Goal: Task Accomplishment & Management: Use online tool/utility

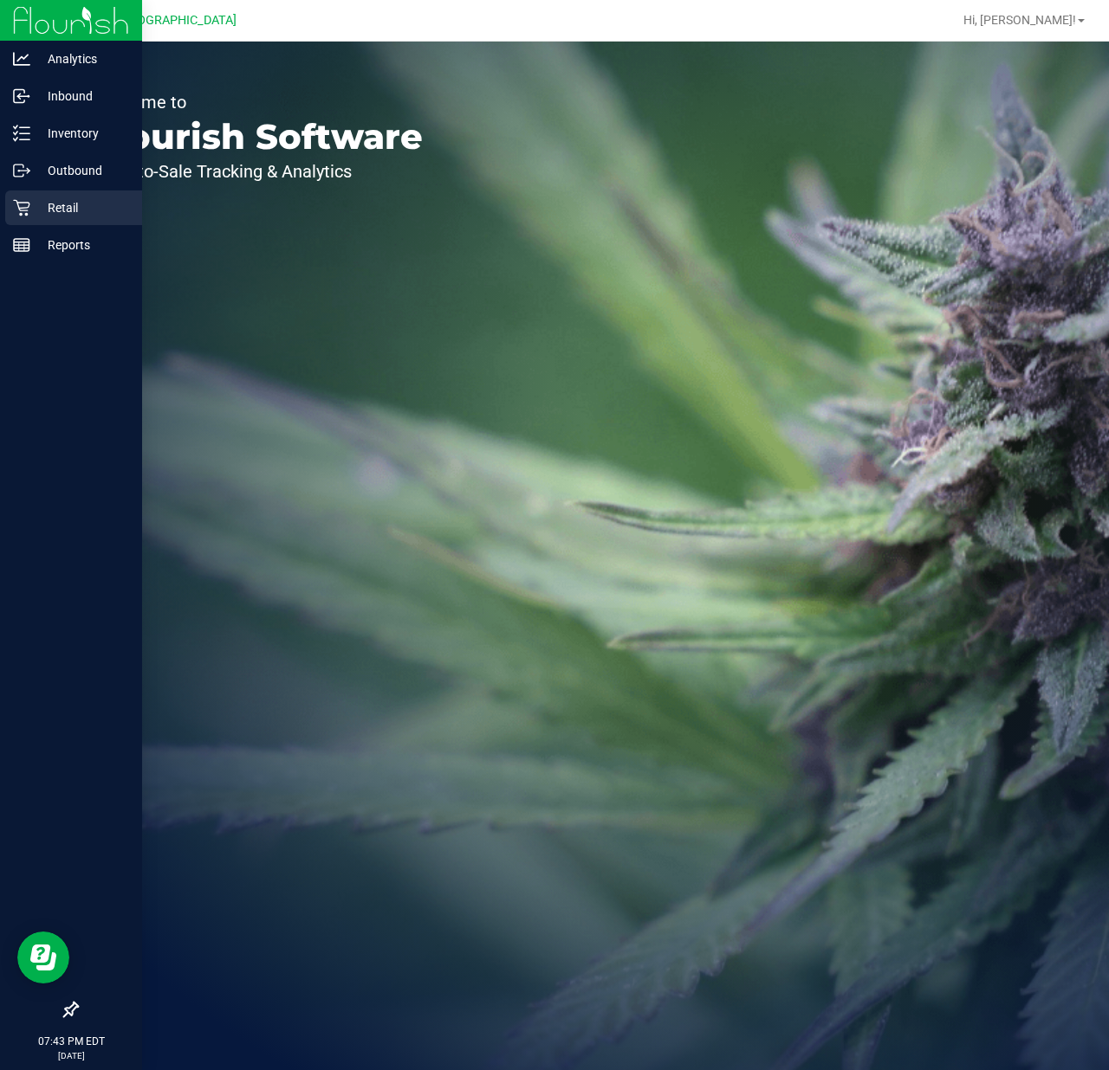
click at [68, 219] on div "Retail" at bounding box center [73, 208] width 137 height 35
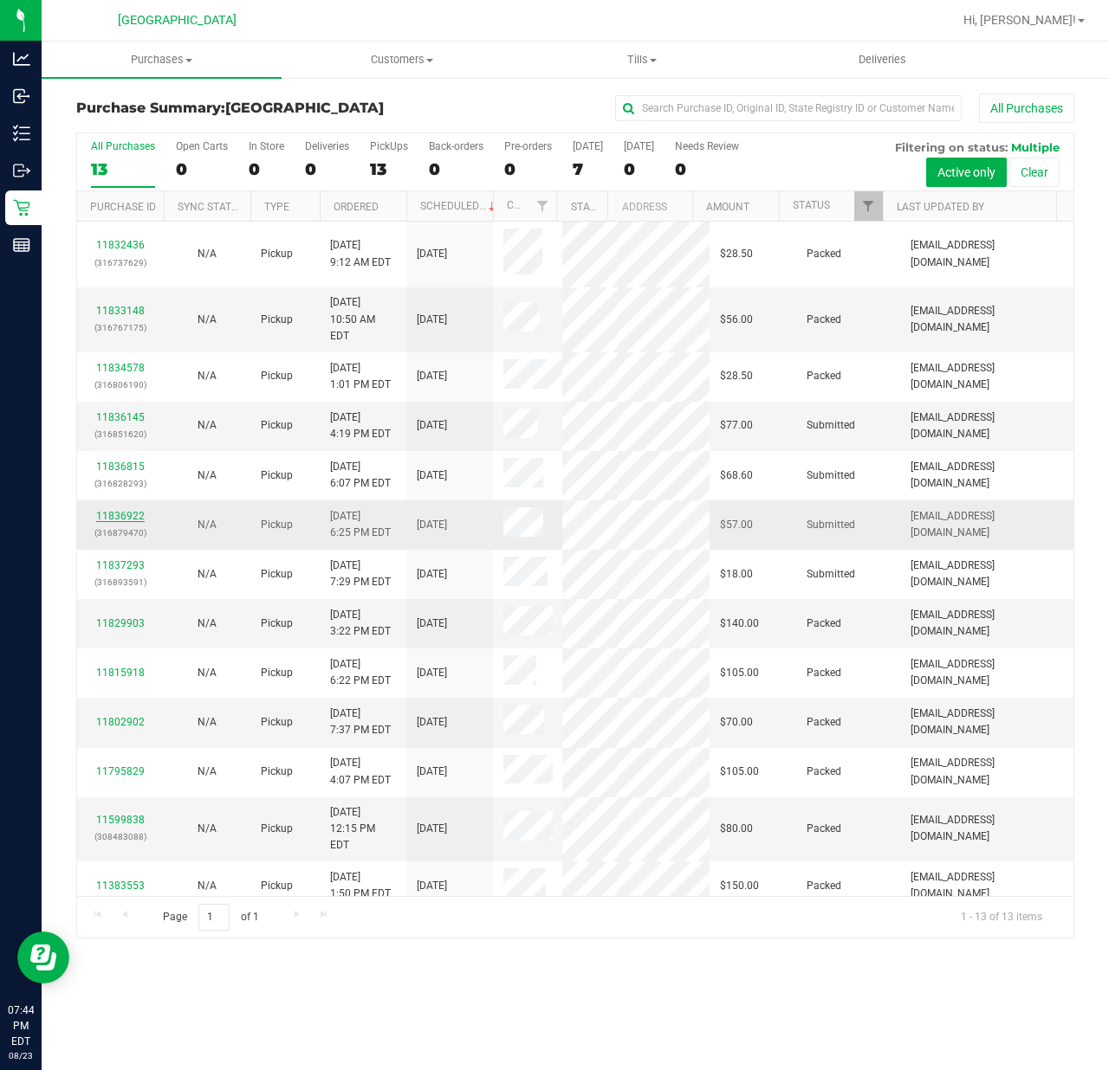
click at [113, 510] on link "11836922" at bounding box center [120, 516] width 48 height 12
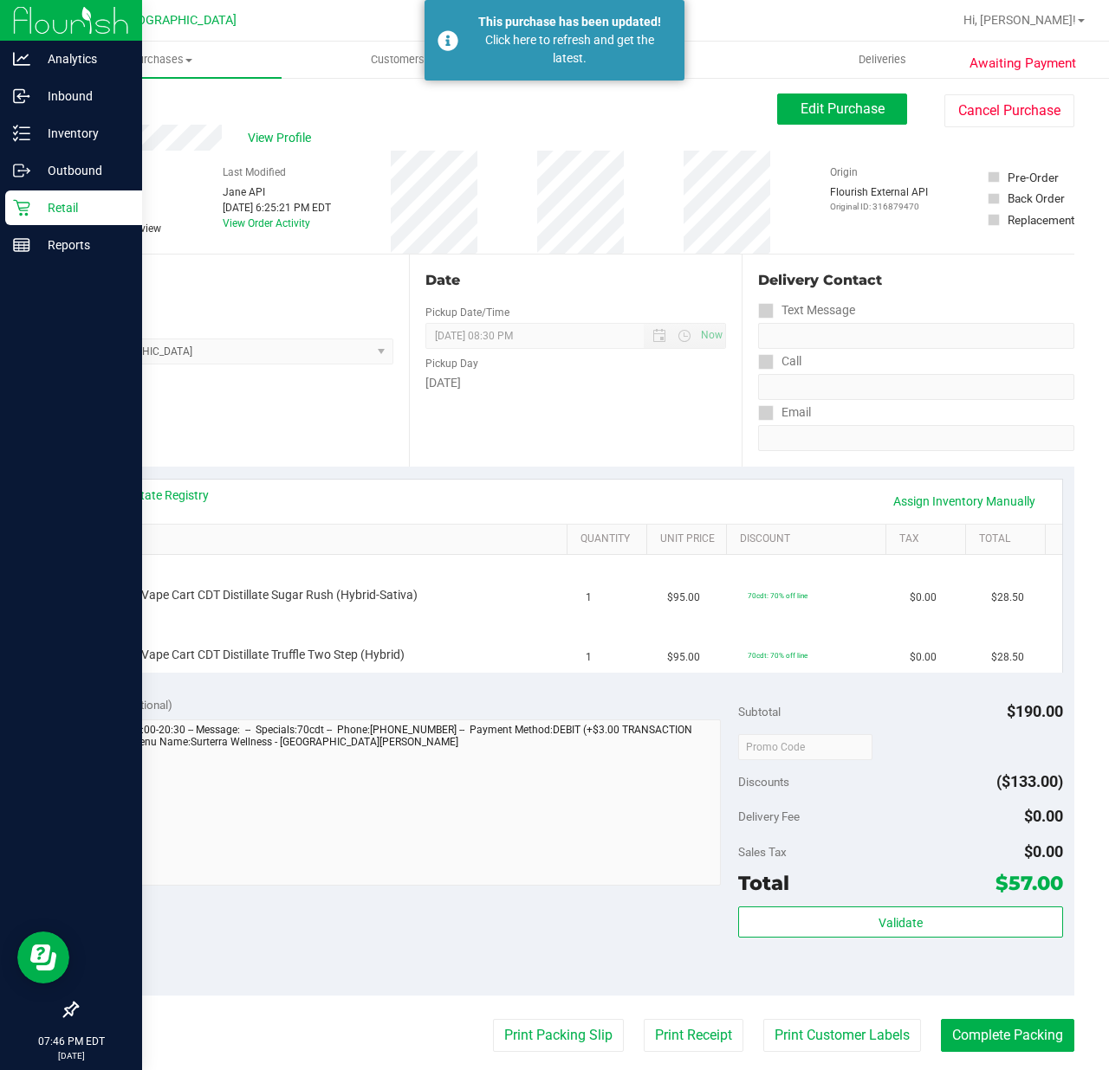
click at [30, 211] on p "Retail" at bounding box center [82, 207] width 104 height 21
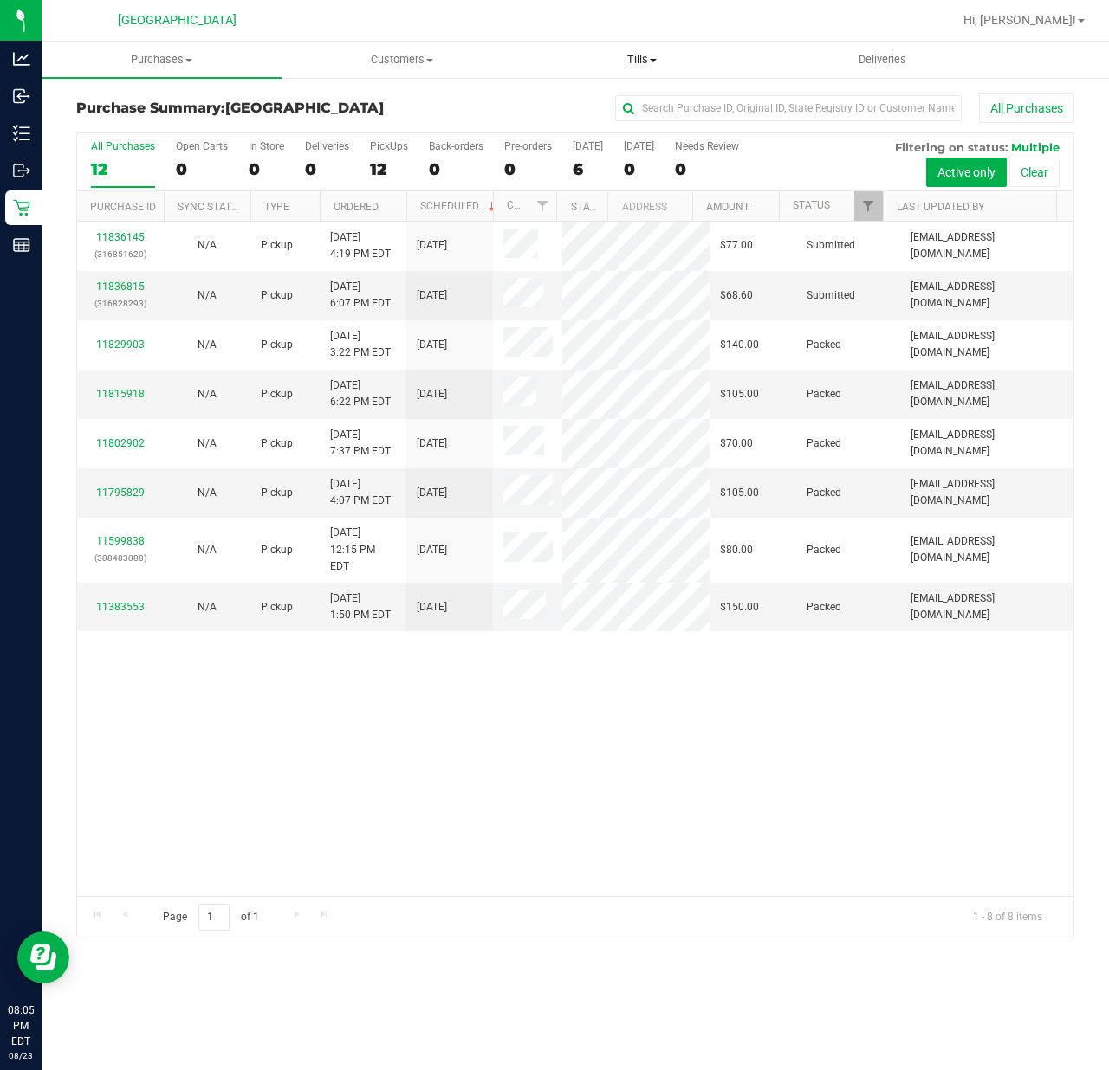
click at [632, 63] on span "Tills" at bounding box center [641, 60] width 238 height 16
click at [613, 104] on span "Manage tills" at bounding box center [579, 104] width 117 height 15
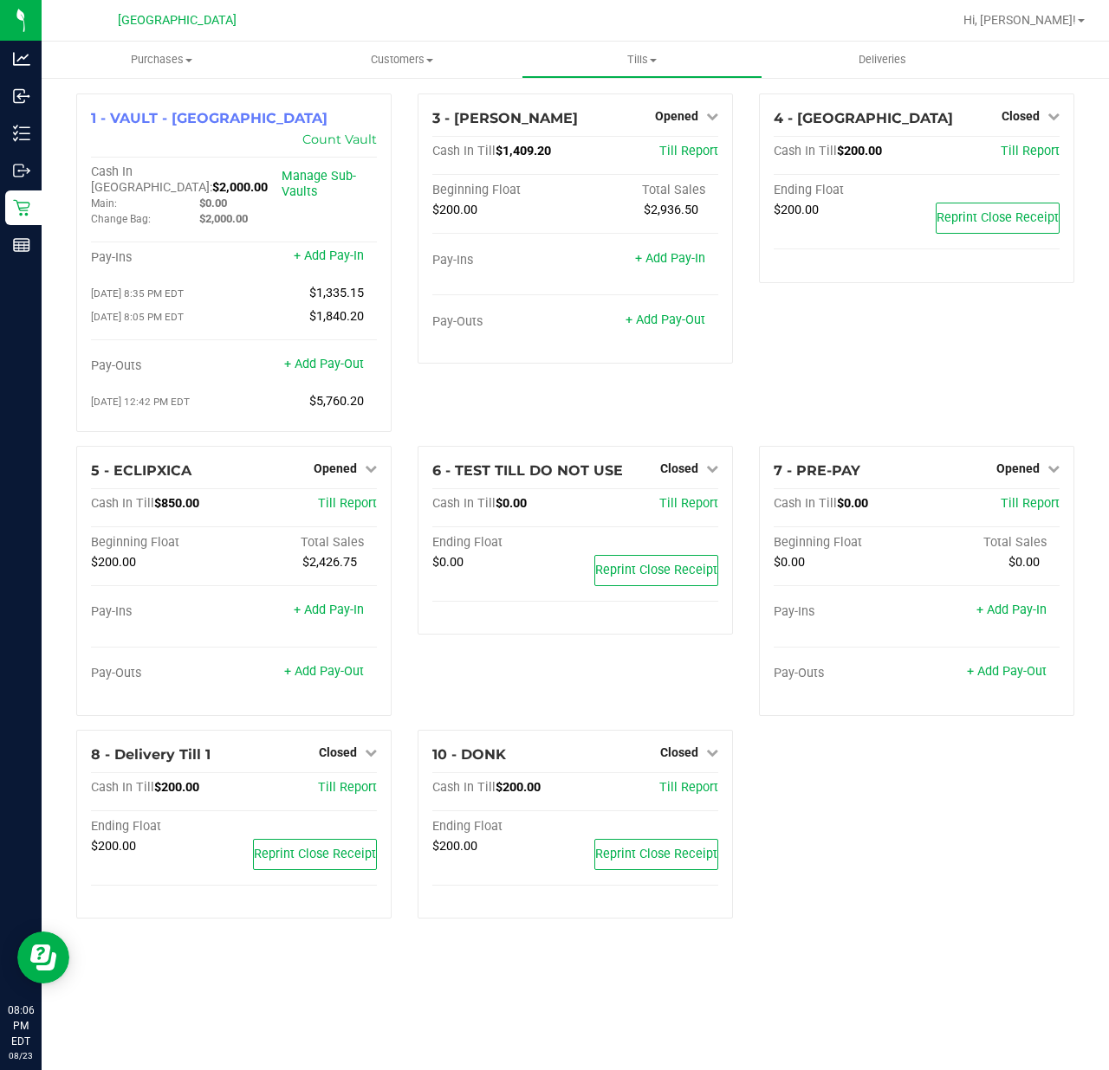
click at [950, 778] on div "1 - VAULT - [GEOGRAPHIC_DATA] Count Vault Cash In Vault: $2,000.00 Main: $0.00 …" at bounding box center [575, 513] width 1024 height 839
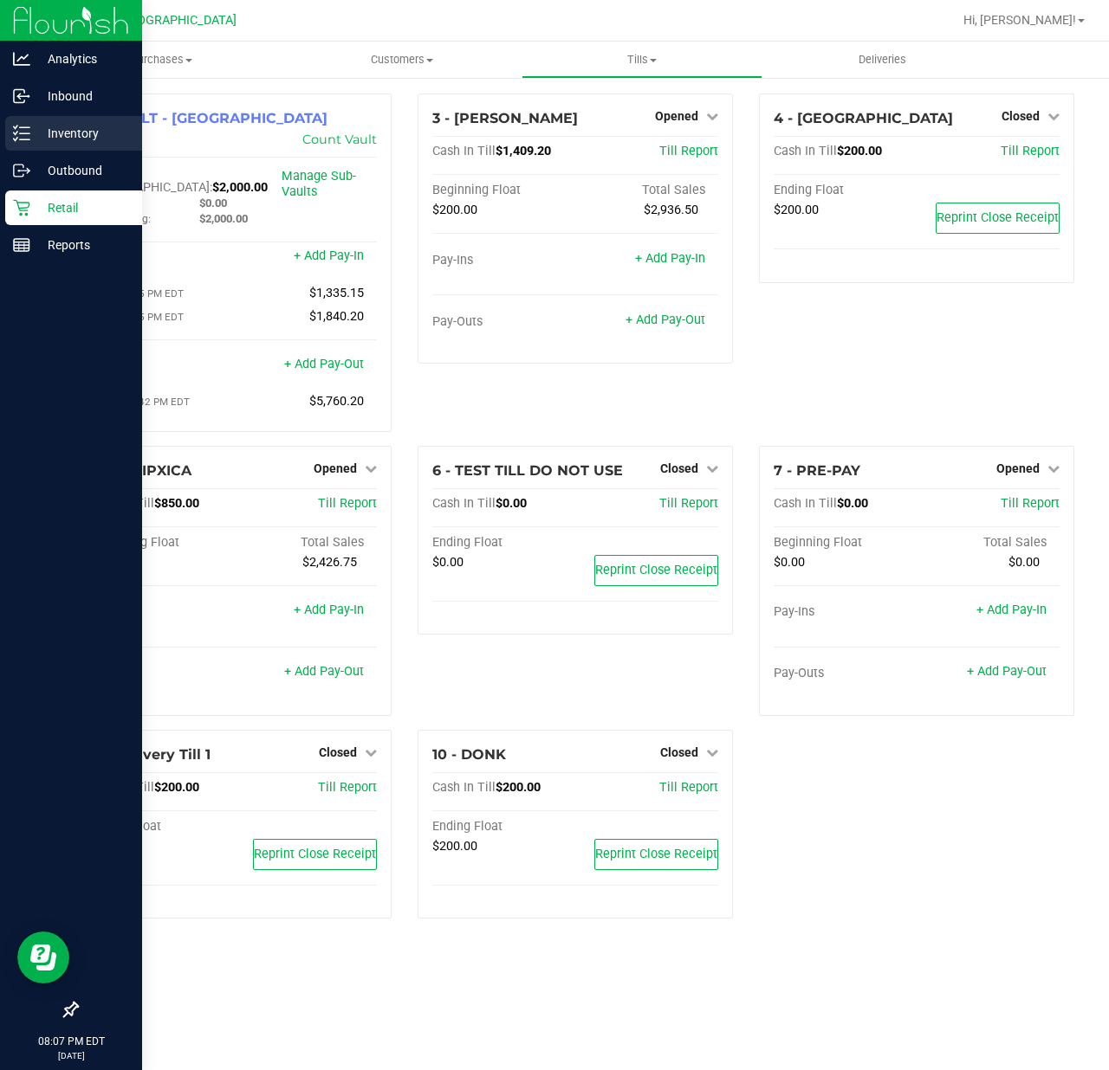
click at [47, 126] on p "Inventory" at bounding box center [82, 133] width 104 height 21
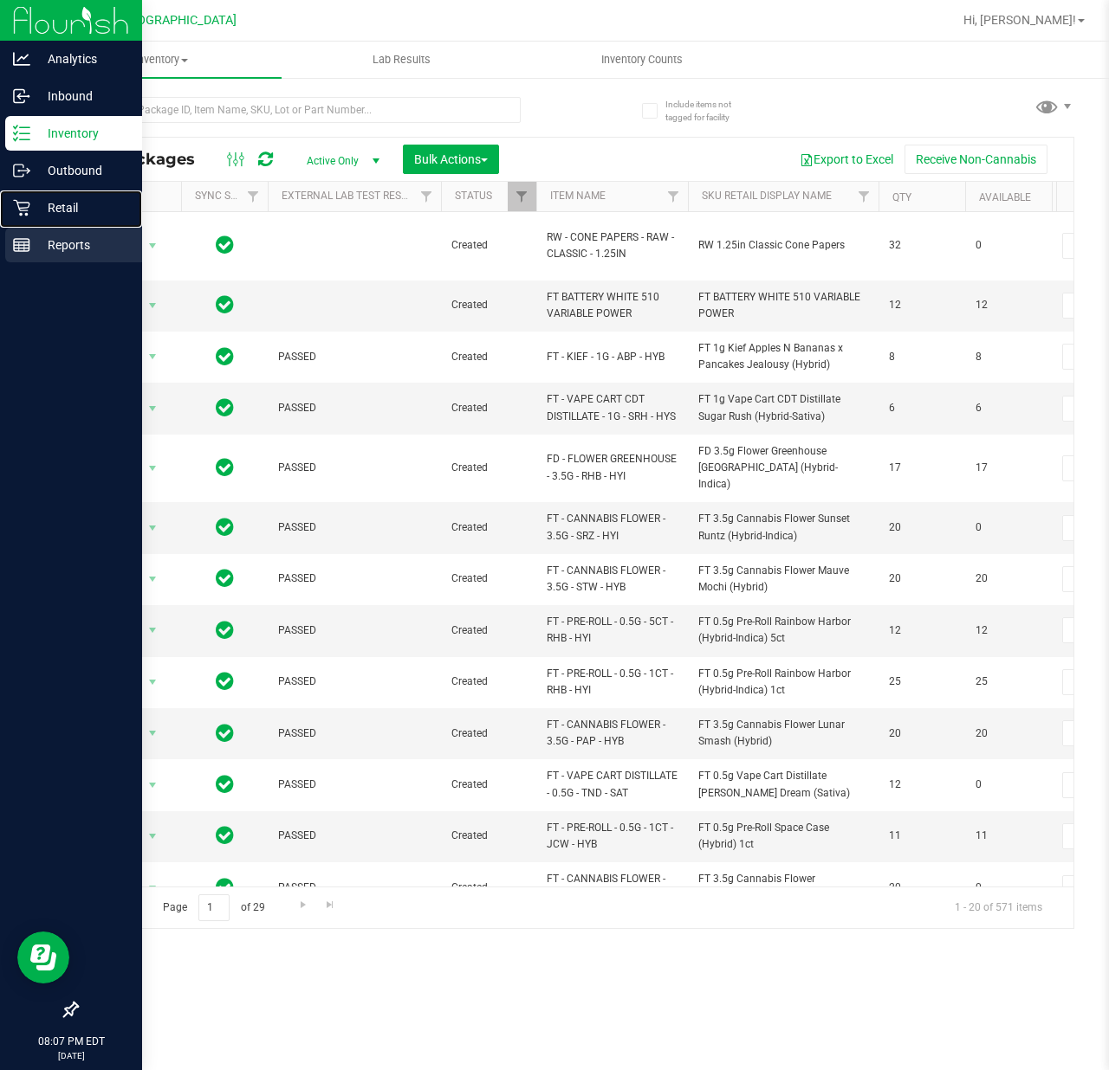
click at [15, 223] on div "Retail" at bounding box center [73, 208] width 137 height 35
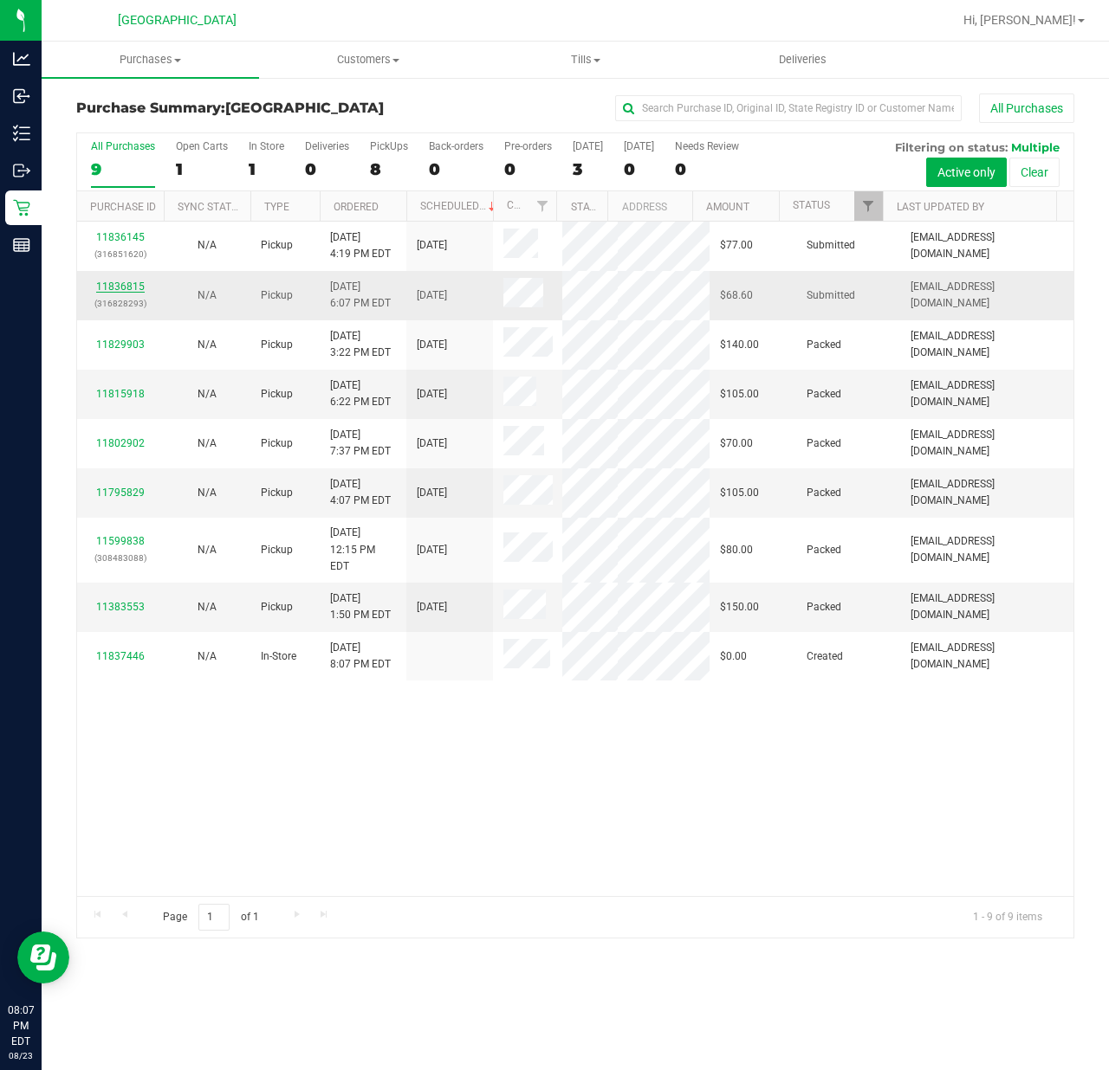
click at [137, 288] on link "11836815" at bounding box center [120, 287] width 48 height 12
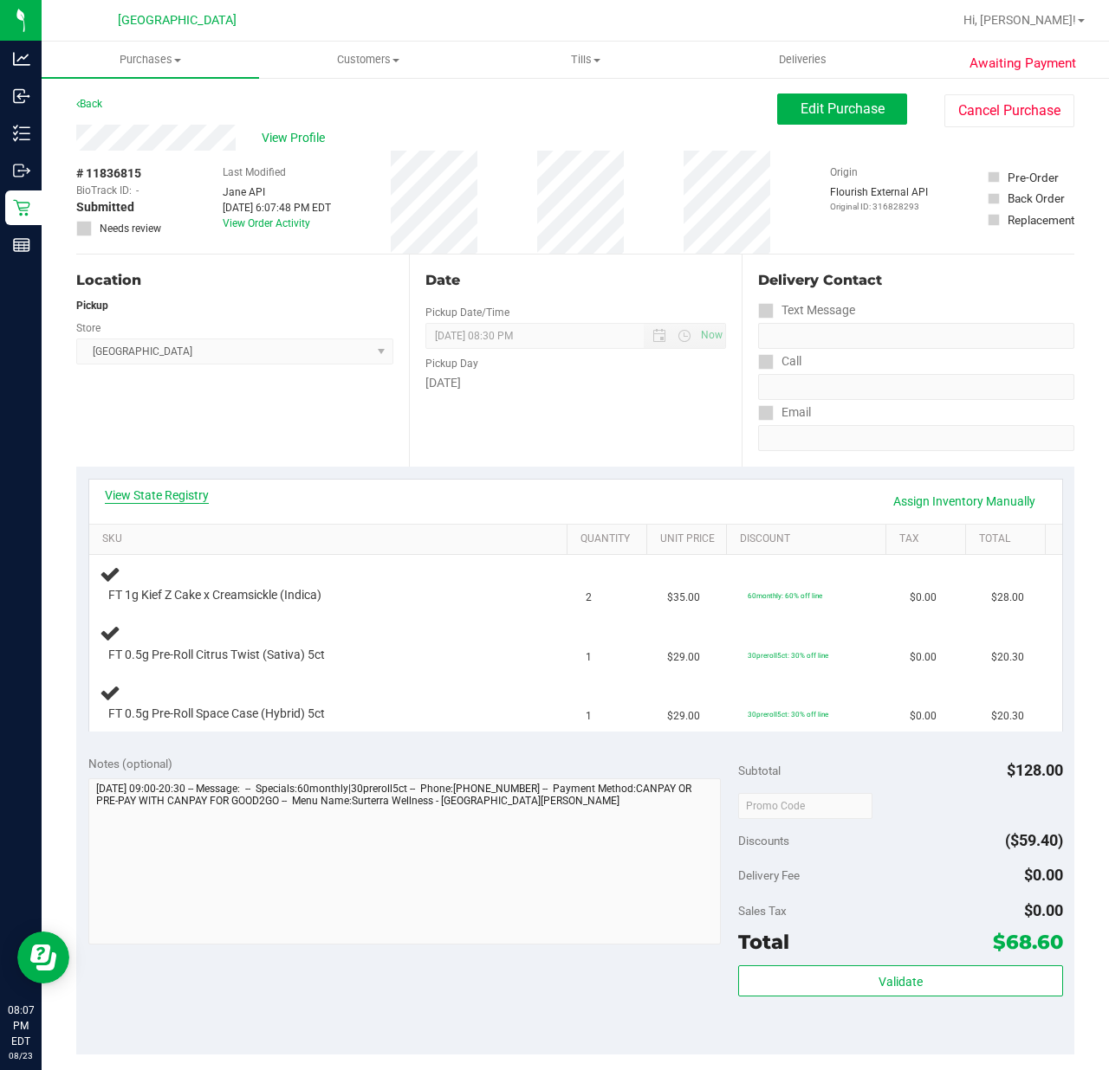
click at [187, 496] on link "View State Registry" at bounding box center [157, 495] width 104 height 17
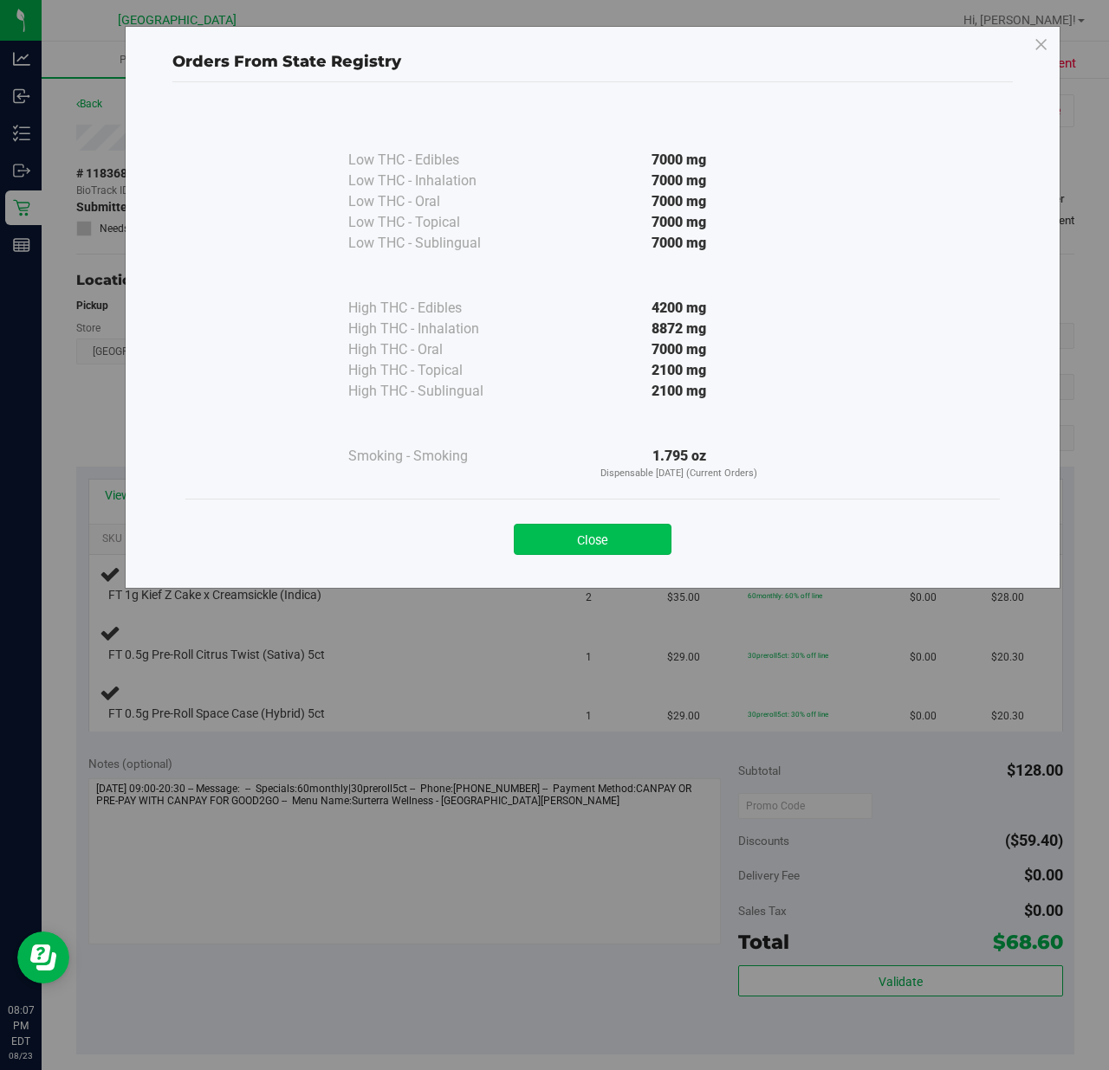
click at [548, 538] on button "Close" at bounding box center [593, 539] width 158 height 31
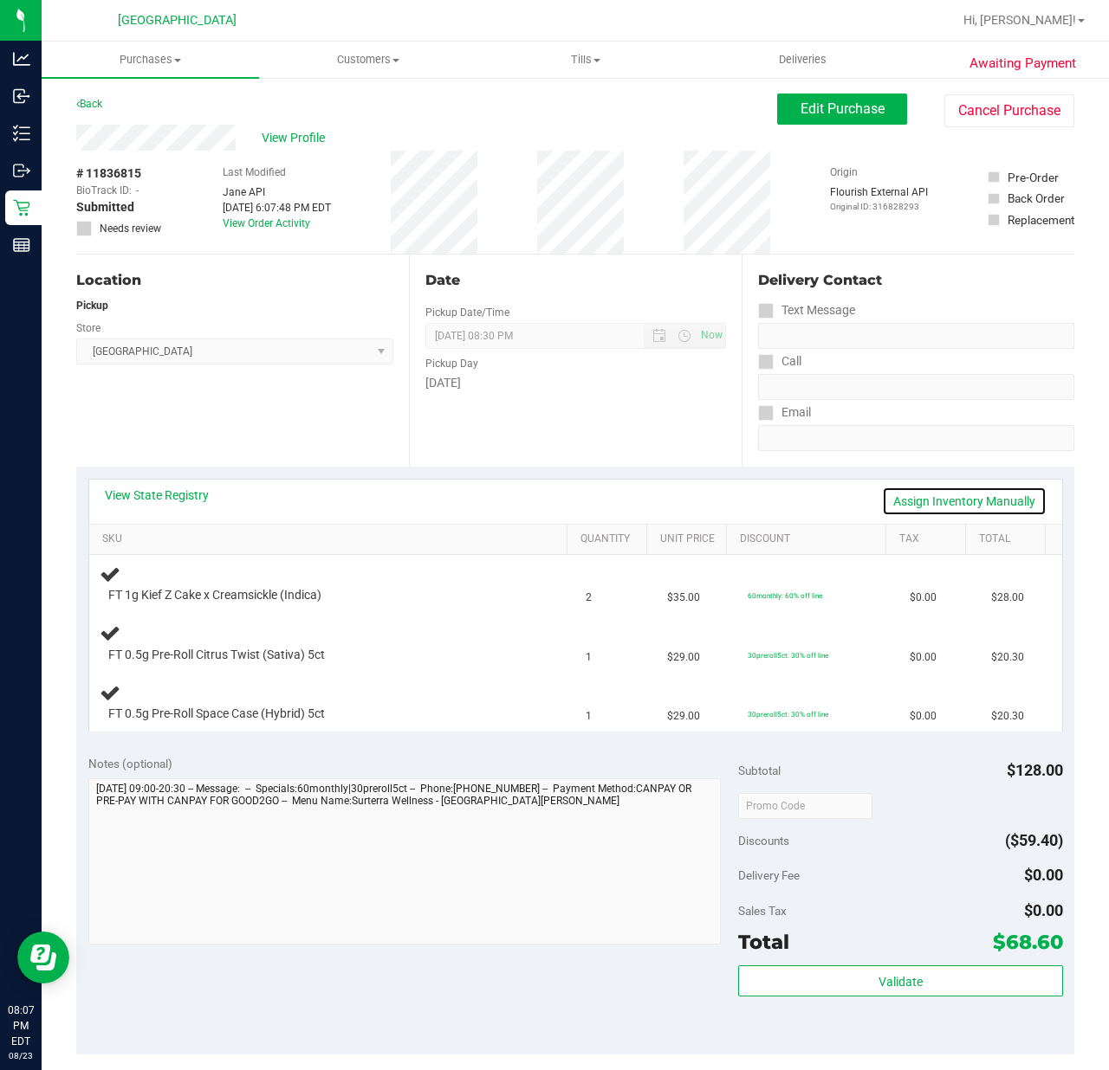
click at [929, 496] on link "Assign Inventory Manually" at bounding box center [964, 501] width 165 height 29
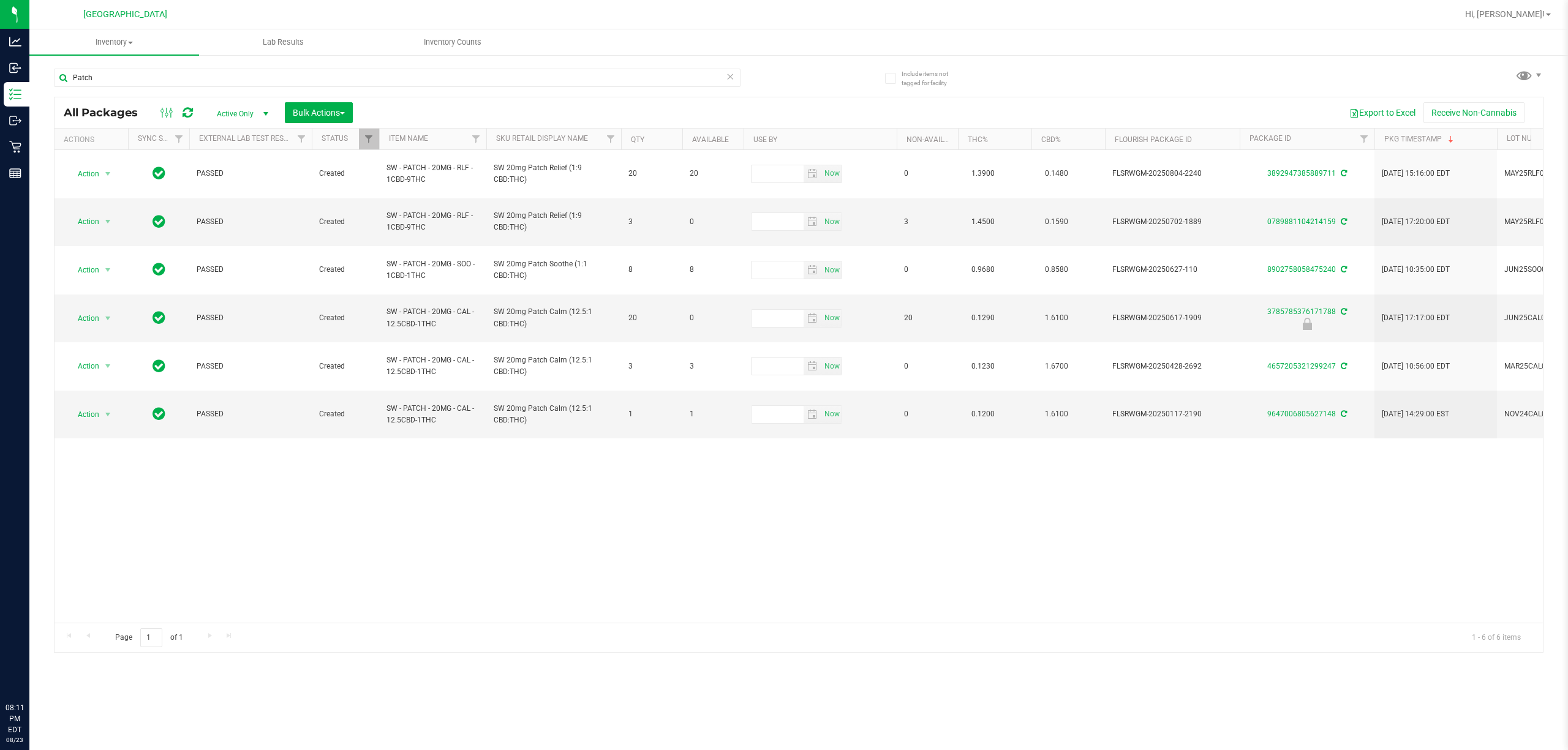
click at [117, 81] on input "Patch" at bounding box center [397, 78] width 687 height 18
click at [117, 79] on input "Patch" at bounding box center [397, 78] width 687 height 18
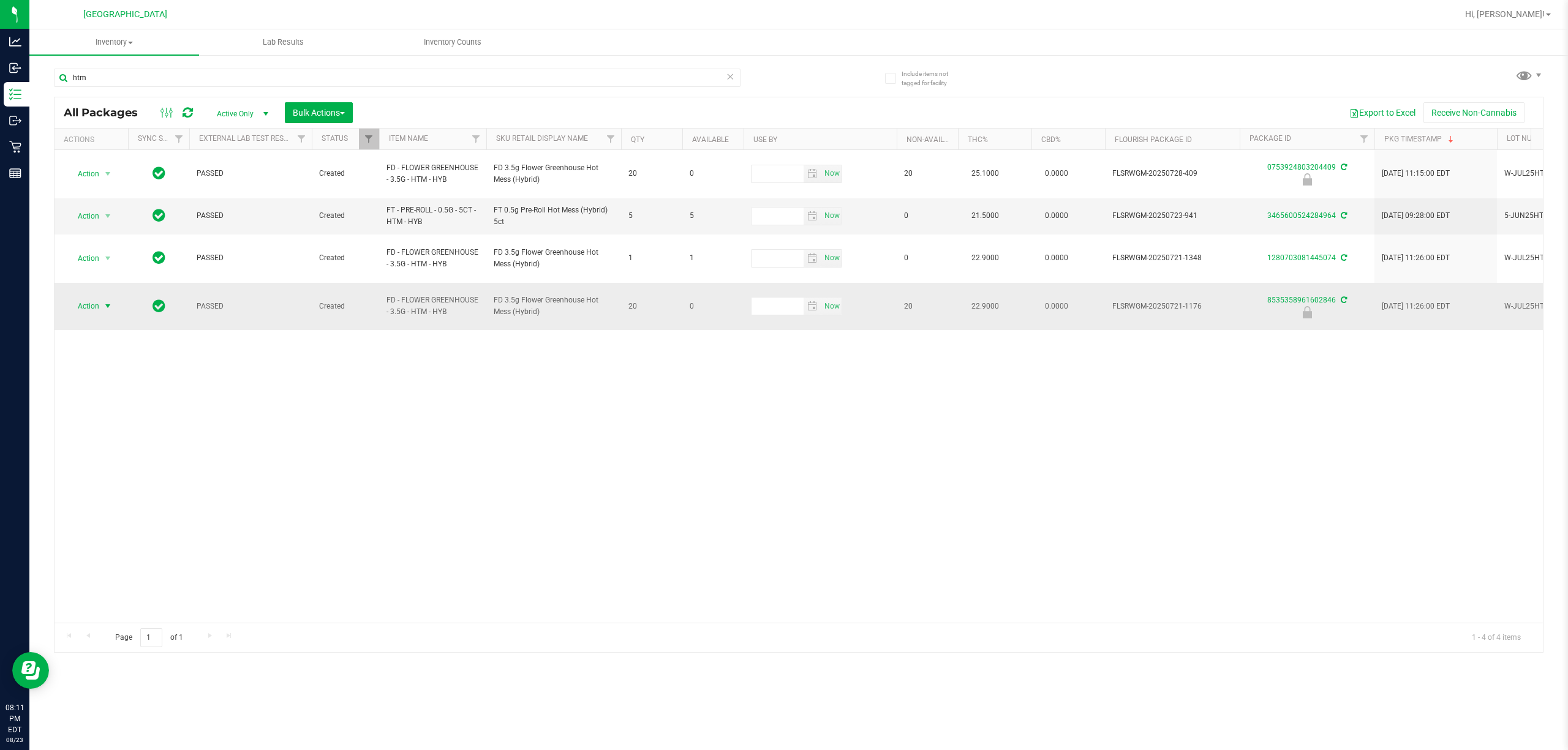
type input "htm"
click at [91, 298] on span "Action" at bounding box center [83, 306] width 33 height 17
click at [82, 432] on li "Unlock package" at bounding box center [107, 423] width 79 height 18
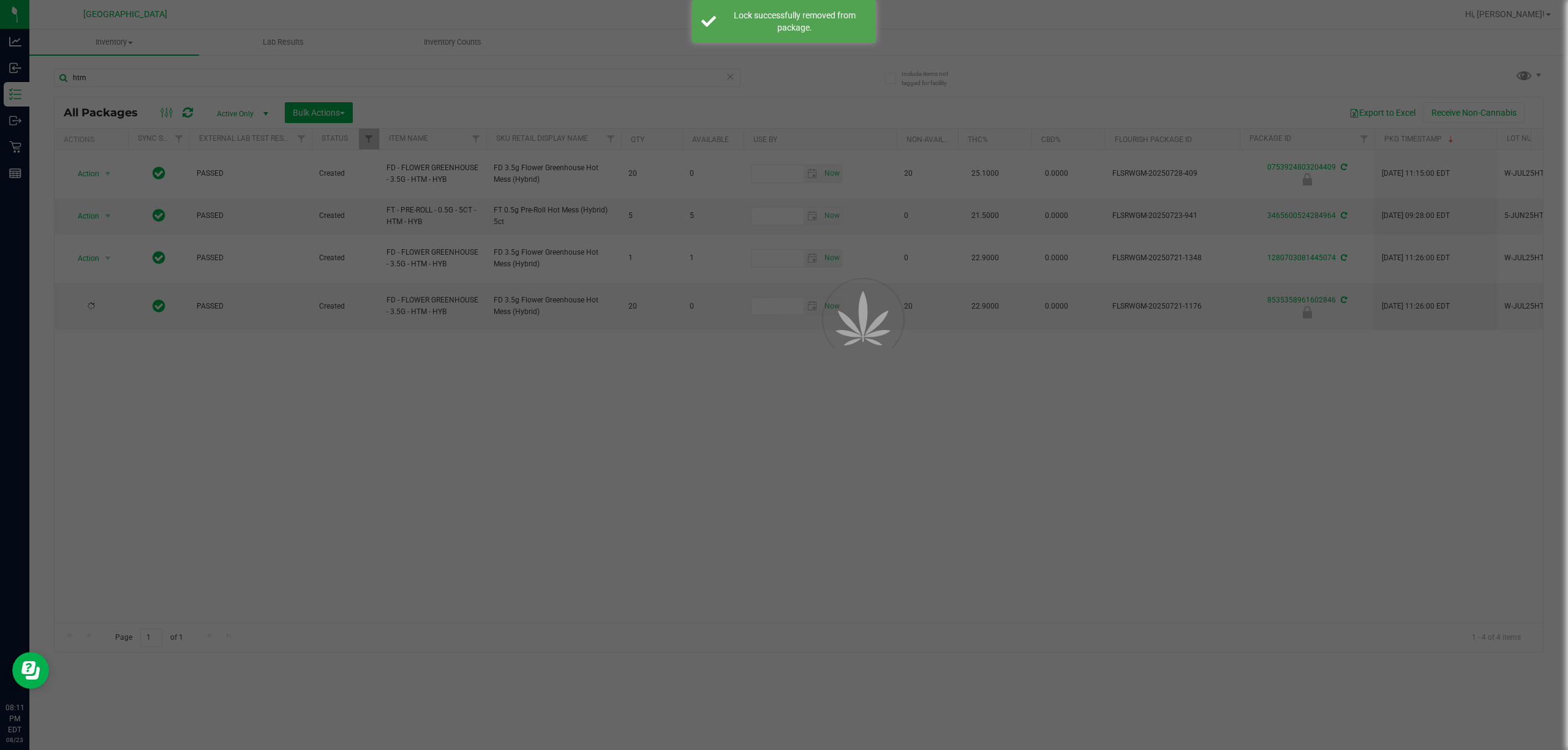
click at [844, 582] on div at bounding box center [784, 375] width 1568 height 750
